Goal: Answer question/provide support

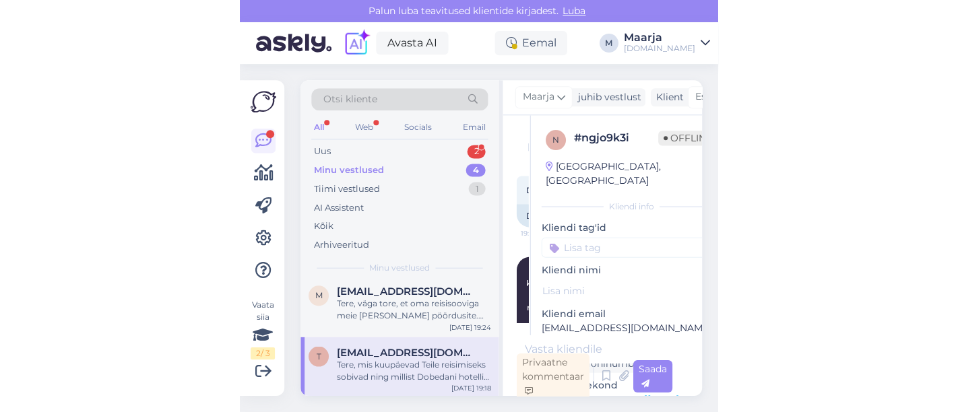
scroll to position [24, 0]
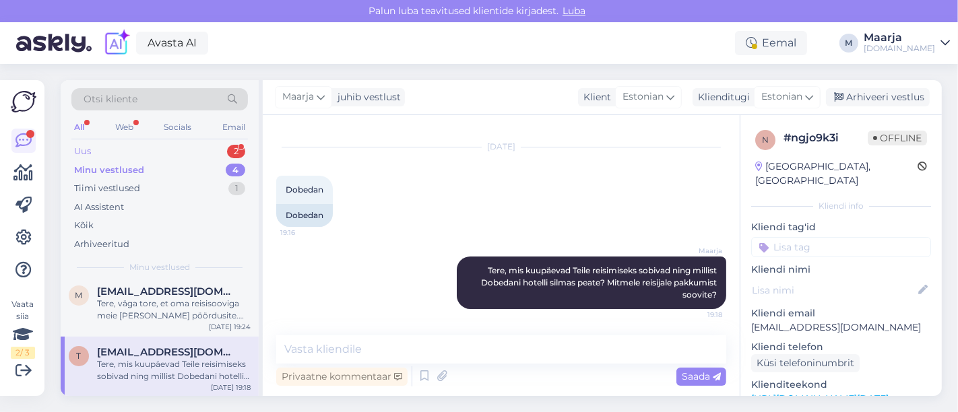
click at [133, 149] on div "Uus 2" at bounding box center [159, 151] width 177 height 19
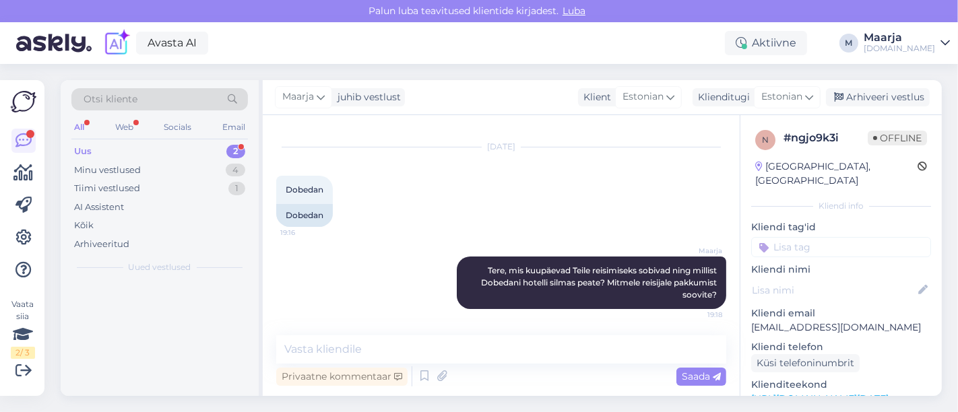
scroll to position [0, 0]
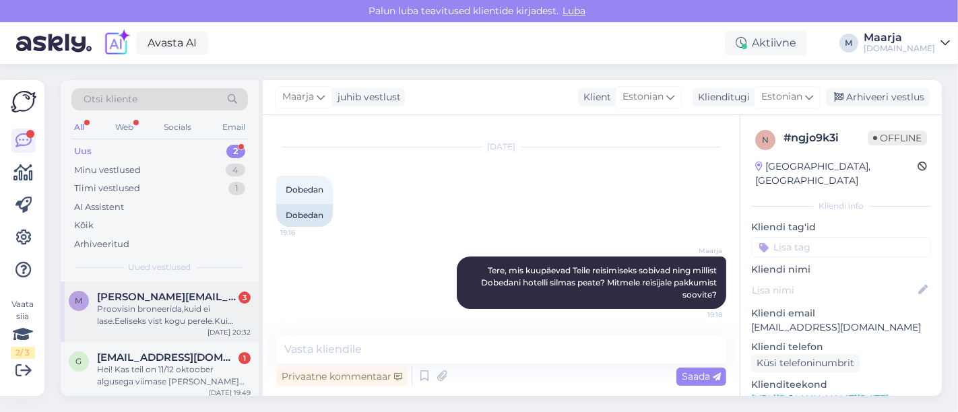
click at [154, 323] on div "Proovisin broneerida,kuid ei lase.Eeliseks vist kogu perele.Kui õnnestuks ka so…" at bounding box center [174, 315] width 154 height 24
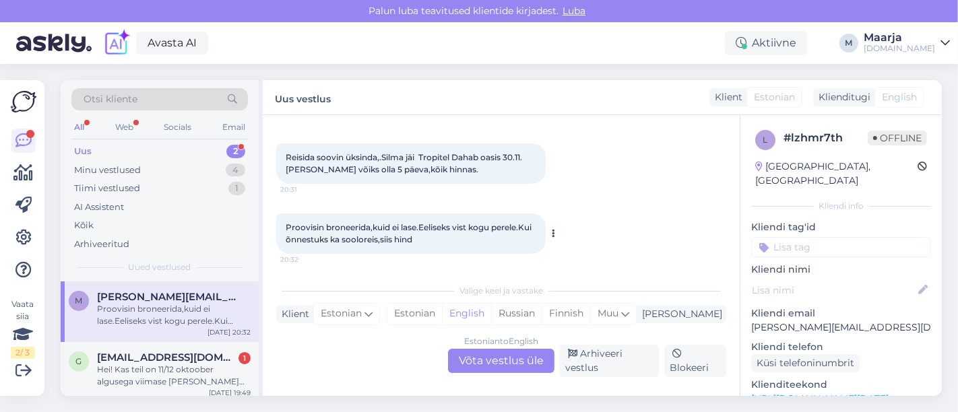
scroll to position [117, 0]
click at [163, 366] on div "Hei! Kas teil on 11/12 oktoober algusega viimase [PERSON_NAME] pakkumist türki,…" at bounding box center [174, 376] width 154 height 24
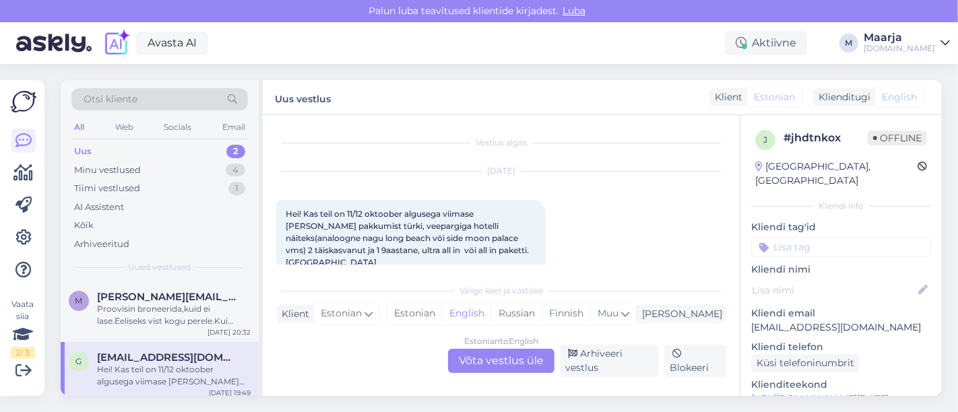
scroll to position [26, 0]
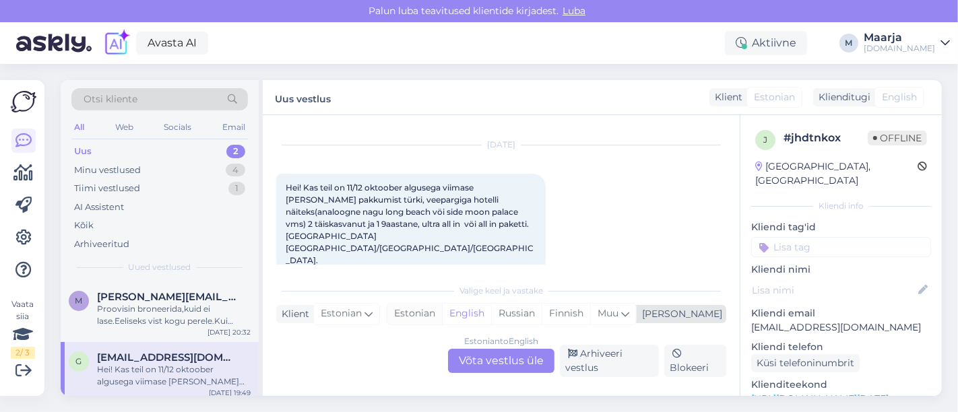
click at [442, 315] on div "Estonian" at bounding box center [414, 314] width 55 height 20
click at [477, 358] on div "Estonian to Estonian Võta vestlus üle" at bounding box center [501, 361] width 106 height 24
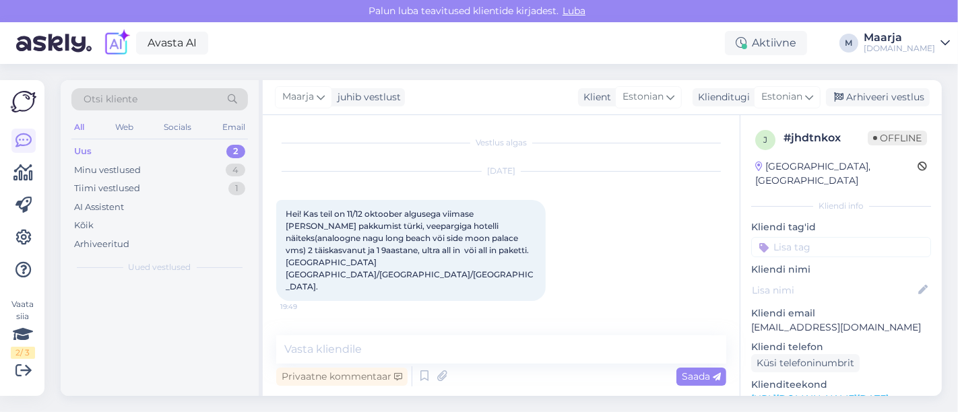
scroll to position [0, 0]
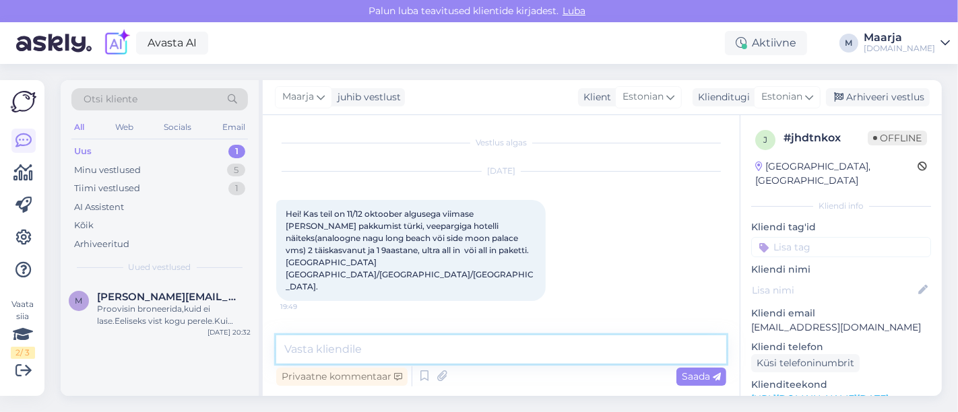
click at [454, 358] on textarea at bounding box center [501, 349] width 450 height 28
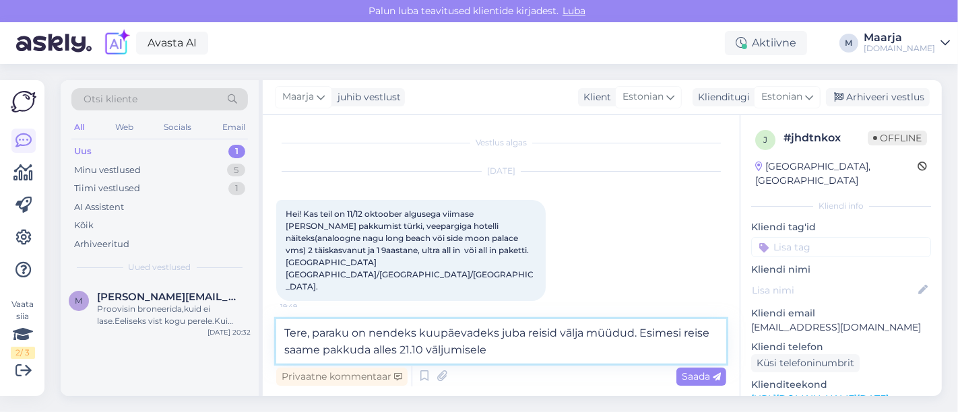
type textarea "Tere, paraku on nendeks kuupäevadeks juba reisid välja müüdud. Esimesi reise sa…"
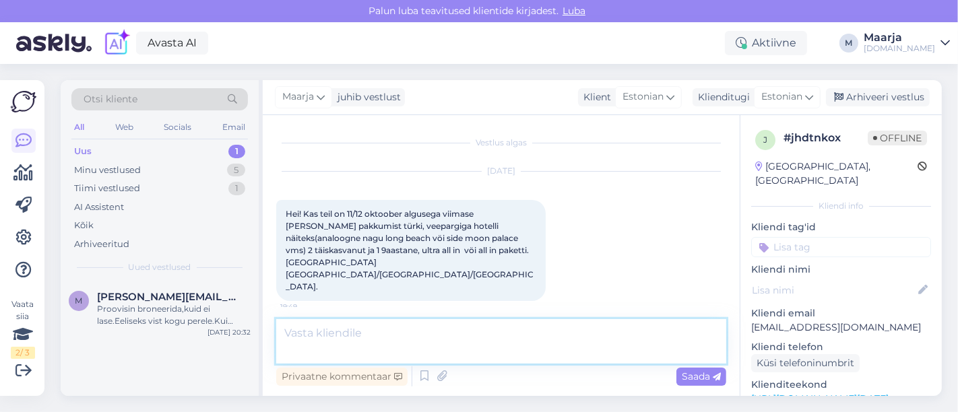
scroll to position [50, 0]
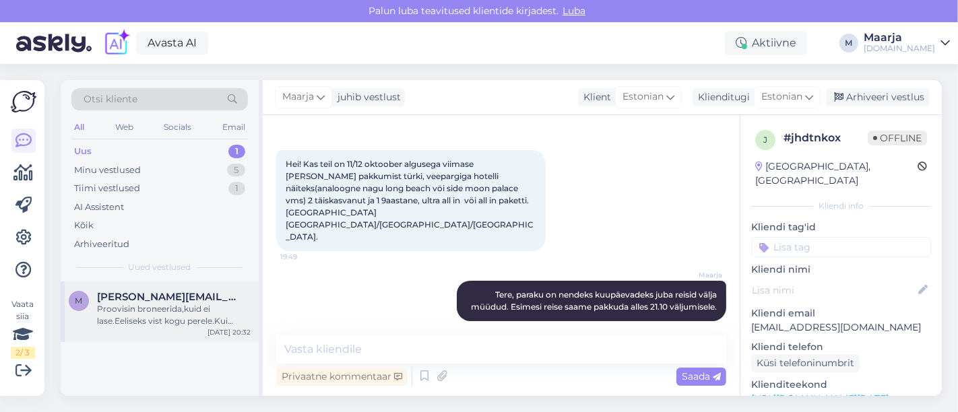
click at [181, 315] on div "Proovisin broneerida,kuid ei lase.Eeliseks vist kogu perele.Kui õnnestuks ka so…" at bounding box center [174, 315] width 154 height 24
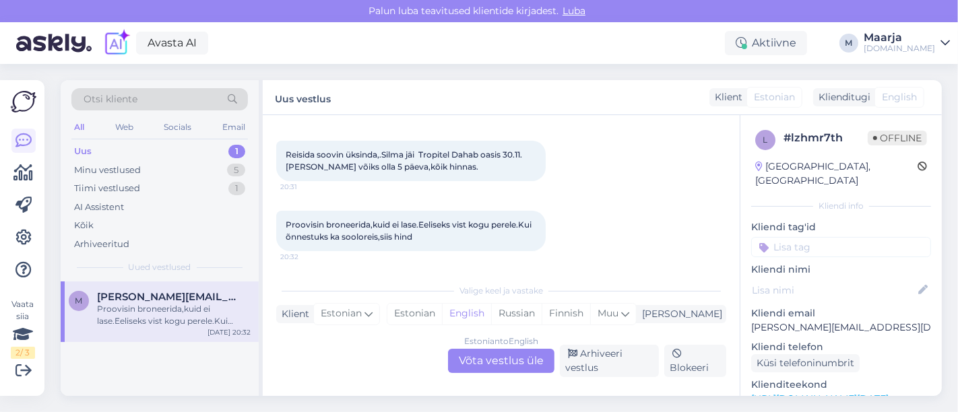
click at [477, 393] on link "[URL][DOMAIN_NAME][DATE]" at bounding box center [819, 399] width 137 height 12
click at [477, 299] on div "Valige [PERSON_NAME] vastake Klient Estonian Mina Estonian English Russian Finn…" at bounding box center [501, 327] width 450 height 100
click at [442, 306] on div "Estonian" at bounding box center [414, 314] width 55 height 20
click at [477, 355] on div "Estonian to Estonian Võta vestlus üle" at bounding box center [501, 361] width 106 height 24
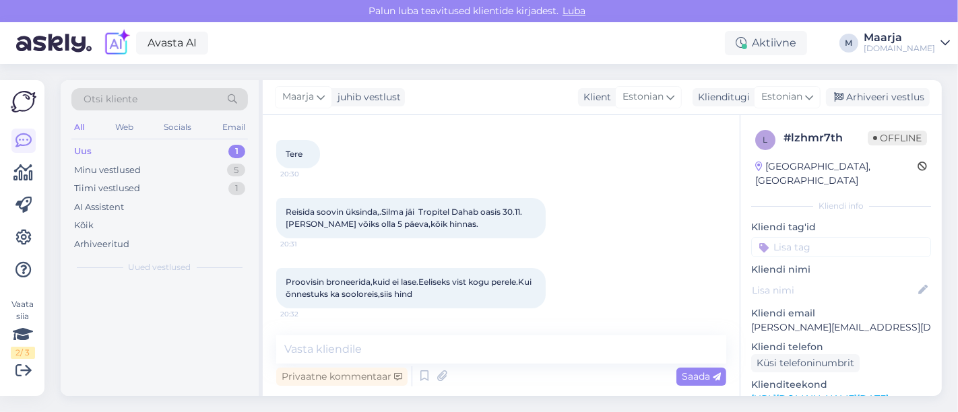
scroll to position [59, 0]
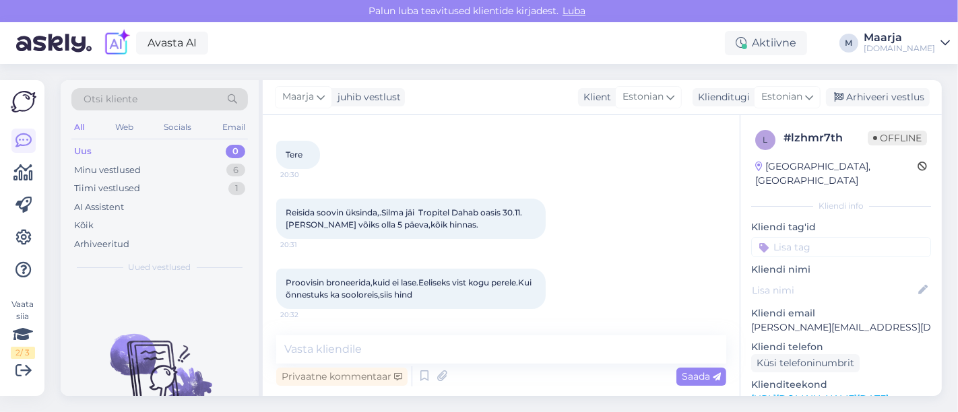
click at [398, 364] on div "Privaatne kommentaar Saada" at bounding box center [501, 377] width 450 height 26
click at [375, 358] on textarea at bounding box center [501, 349] width 450 height 28
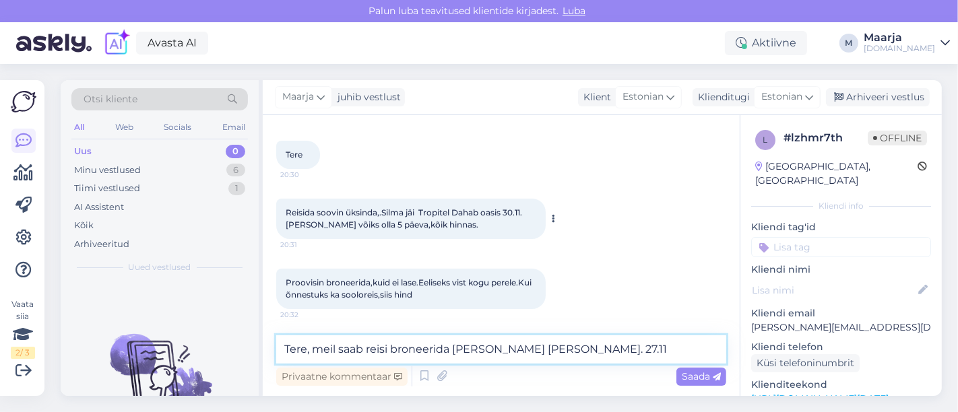
paste textarea "Tropitel Dahab 4*"
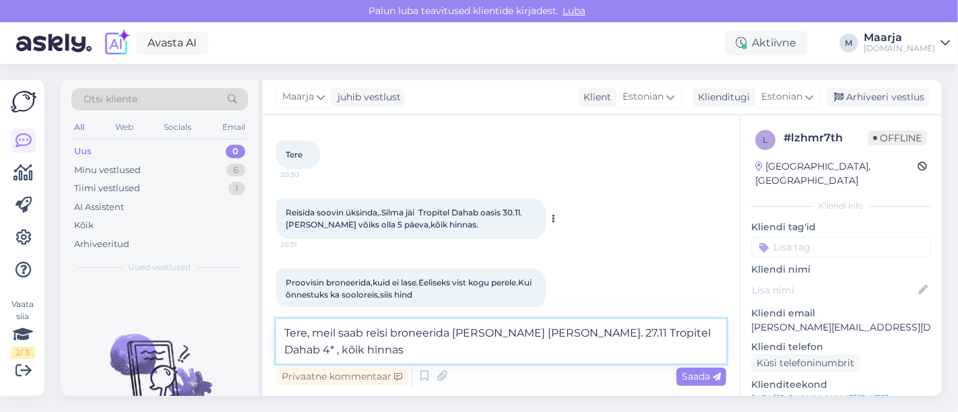
scroll to position [75, 0]
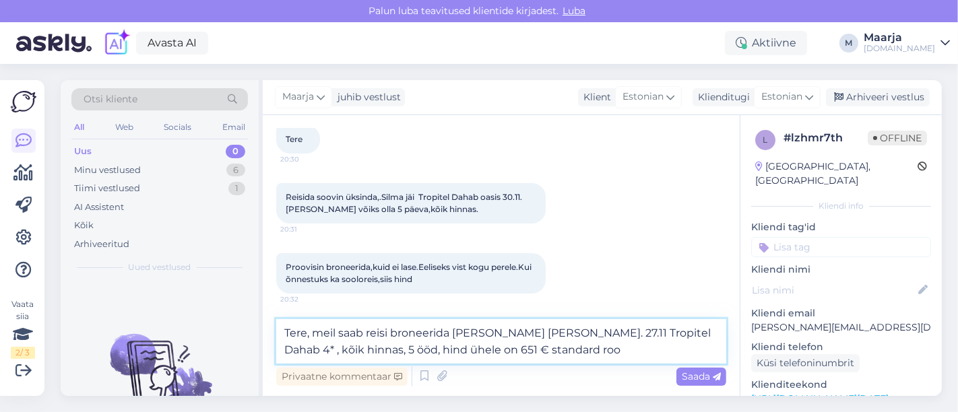
type textarea "Tere, meil saab reisi broneerida [PERSON_NAME] [PERSON_NAME]. 27.11 Tropitel Da…"
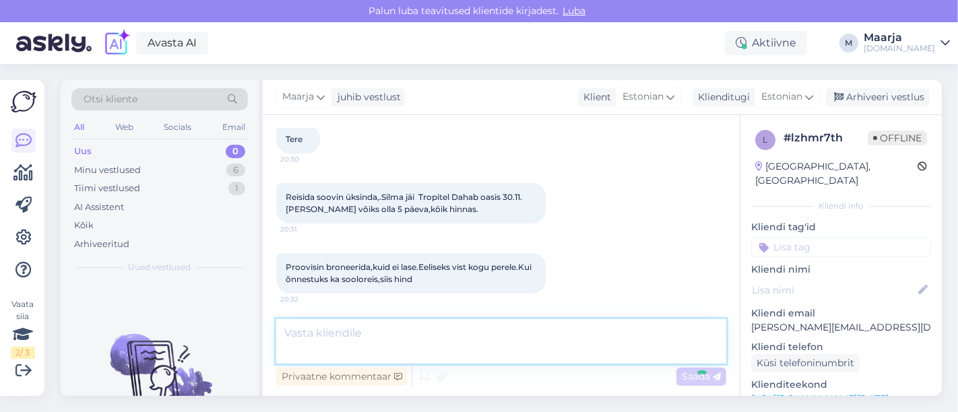
scroll to position [141, 0]
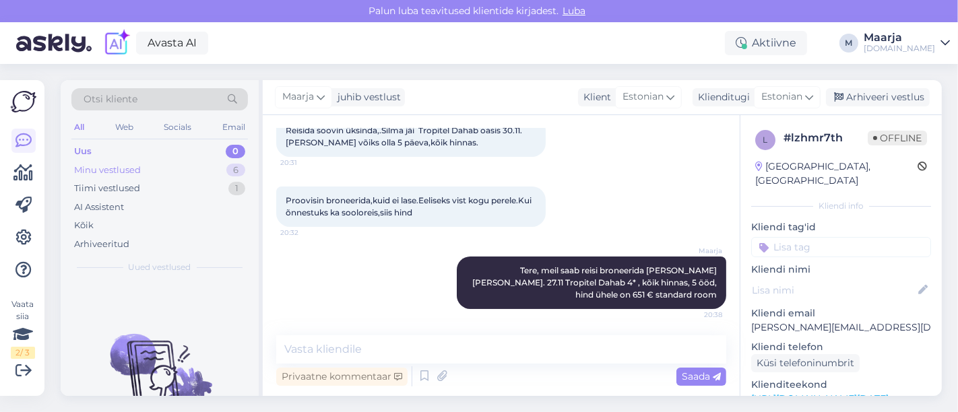
click at [119, 170] on div "Minu vestlused" at bounding box center [107, 170] width 67 height 13
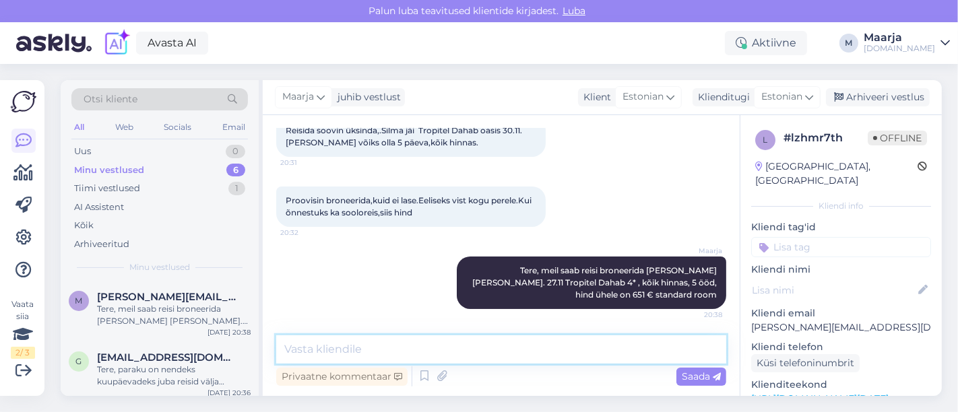
click at [407, 352] on textarea at bounding box center [501, 349] width 450 height 28
type textarea "vabandust, 30.11 väljuva reisi hind ühele on 663 €/in"
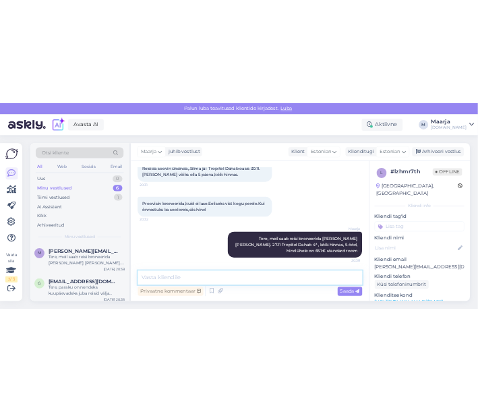
scroll to position [199, 0]
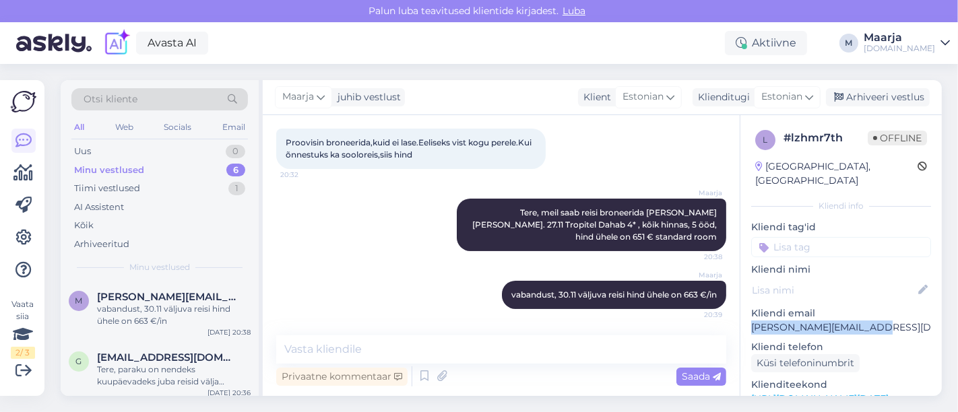
drag, startPoint x: 891, startPoint y: 309, endPoint x: 750, endPoint y: 315, distance: 140.2
click at [477, 321] on p "[PERSON_NAME][EMAIL_ADDRESS][DOMAIN_NAME]" at bounding box center [841, 328] width 180 height 14
copy p "[PERSON_NAME][EMAIL_ADDRESS][DOMAIN_NAME]"
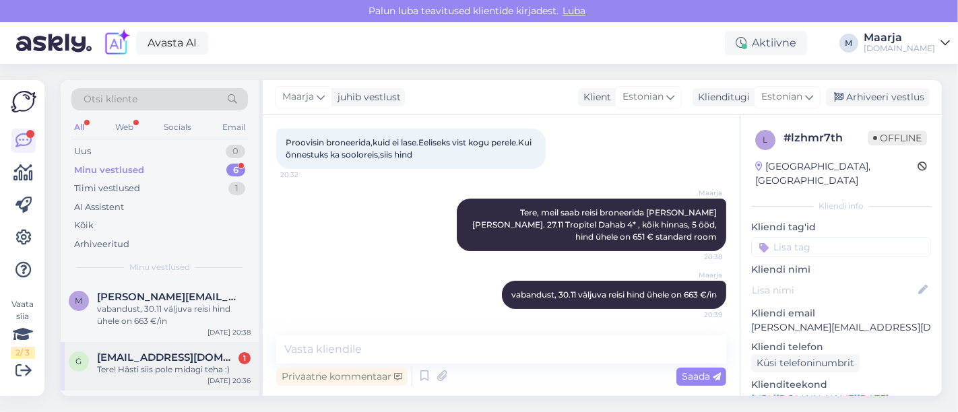
click at [130, 375] on div "Tere! Hästi siis pole midagi teha :)" at bounding box center [174, 370] width 154 height 12
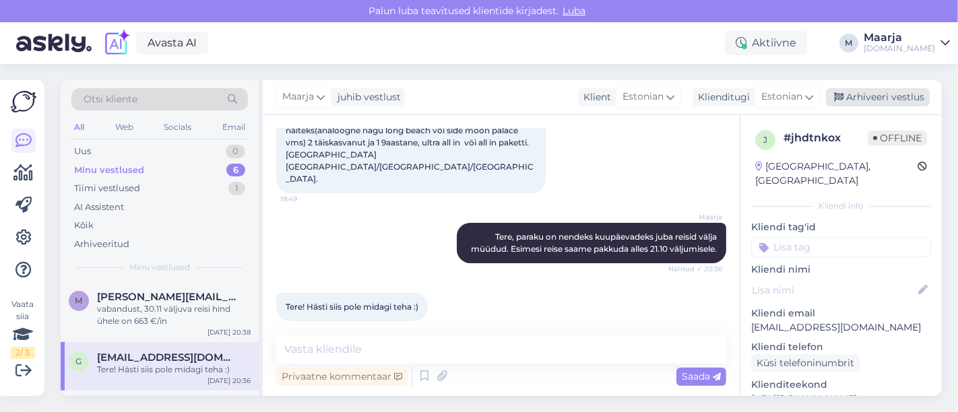
click at [477, 102] on div "Arhiveeri vestlus" at bounding box center [878, 97] width 104 height 18
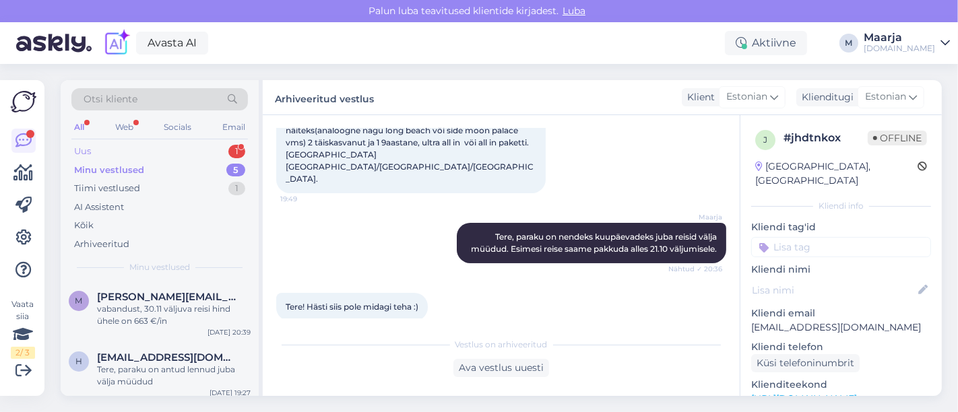
click at [156, 148] on div "Uus 1" at bounding box center [159, 151] width 177 height 19
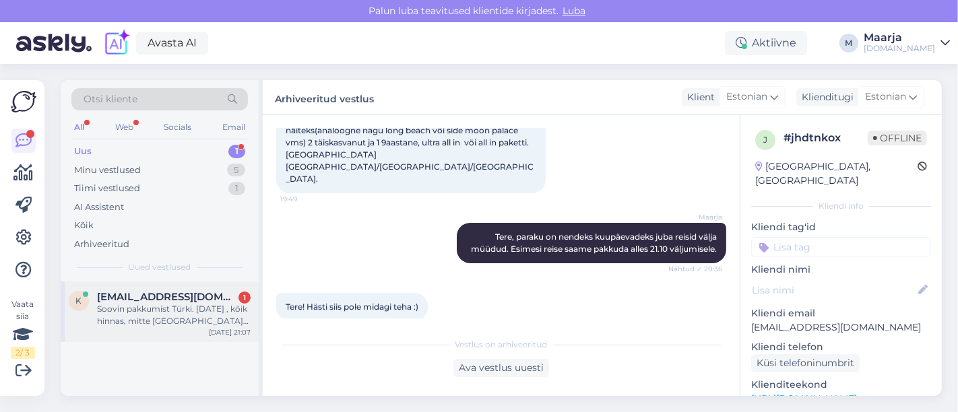
click at [164, 320] on div "Soovin pakkumist Türki. [DATE] , kõik hinnas, mitte [GEOGRAPHIC_DATA](kuni 80 k…" at bounding box center [174, 315] width 154 height 24
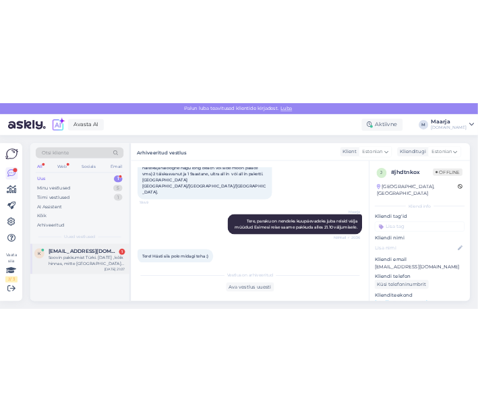
scroll to position [0, 0]
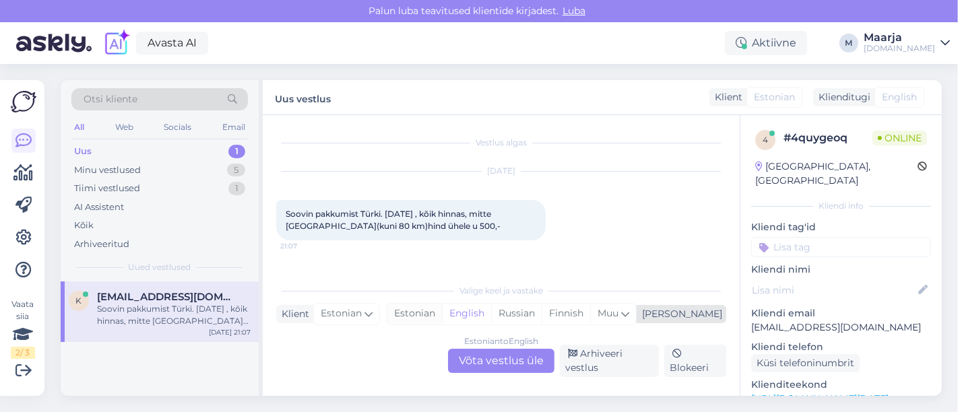
click at [442, 314] on div "Estonian" at bounding box center [414, 314] width 55 height 20
click at [477, 365] on div "Estonian to Estonian Võta vestlus üle" at bounding box center [501, 361] width 106 height 24
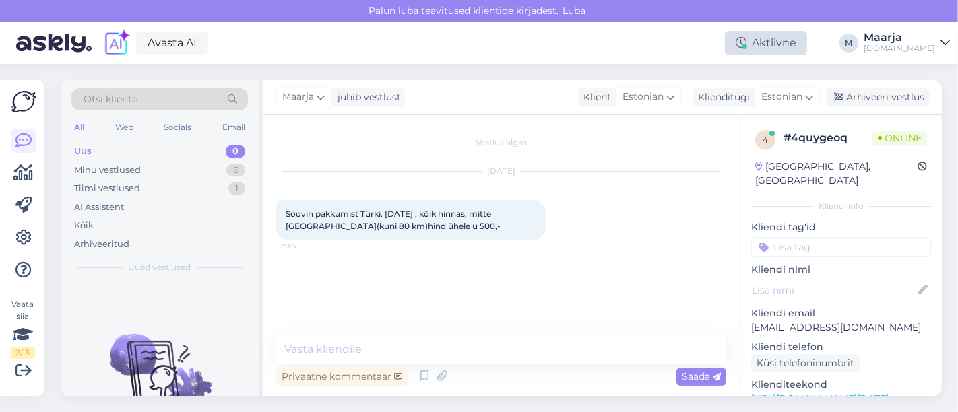
click at [477, 34] on div "Aktiivne" at bounding box center [766, 43] width 82 height 24
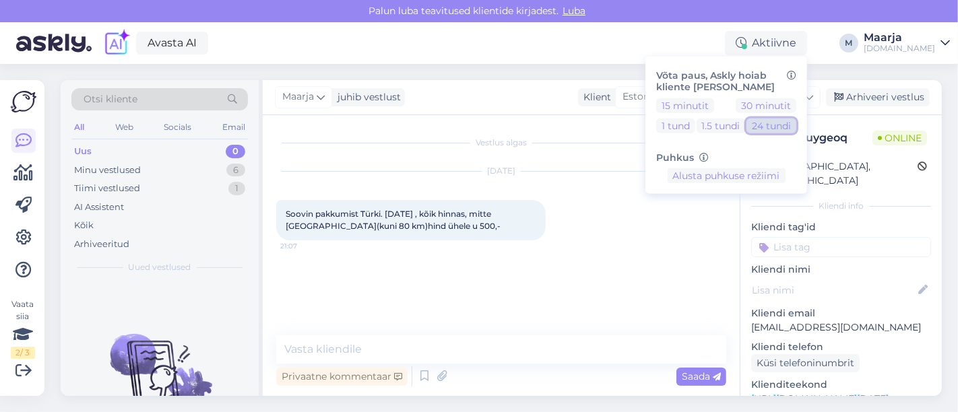
click at [477, 128] on button "24 tundi" at bounding box center [771, 125] width 50 height 15
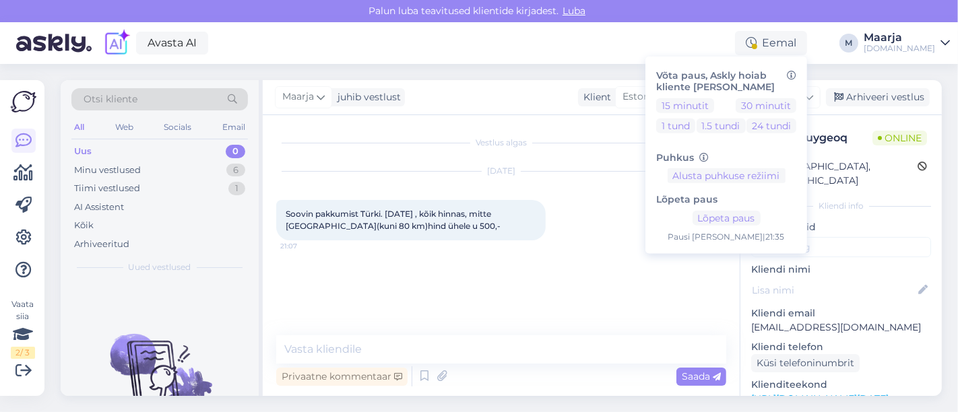
click at [477, 310] on div "Vestlus algas [DATE] Soovin pakkumist [DEMOGRAPHIC_DATA]. [DATE] , kõik hinnas,…" at bounding box center [507, 226] width 462 height 195
